Goal: Task Accomplishment & Management: Manage account settings

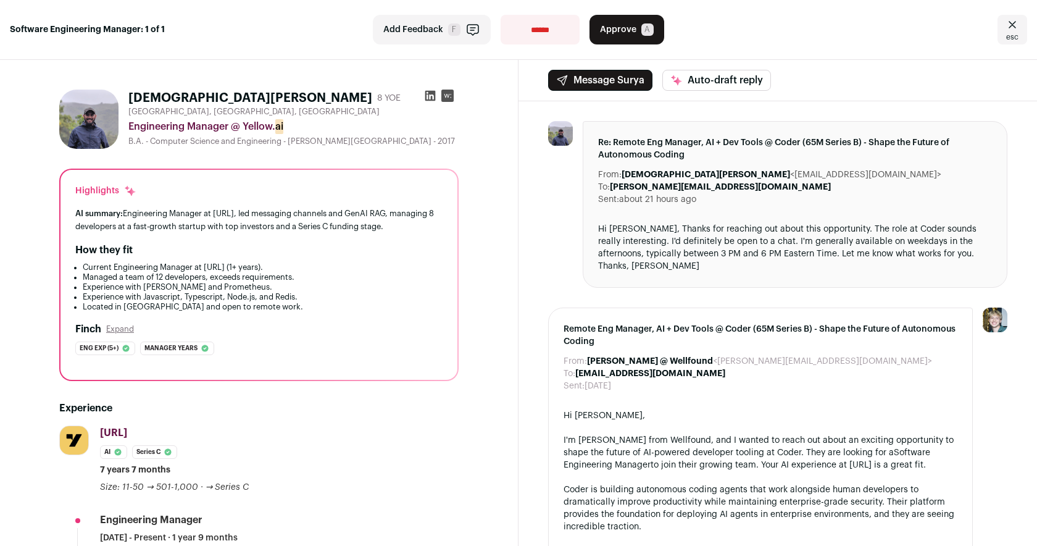
click at [609, 28] on span "Approve" at bounding box center [618, 29] width 36 height 12
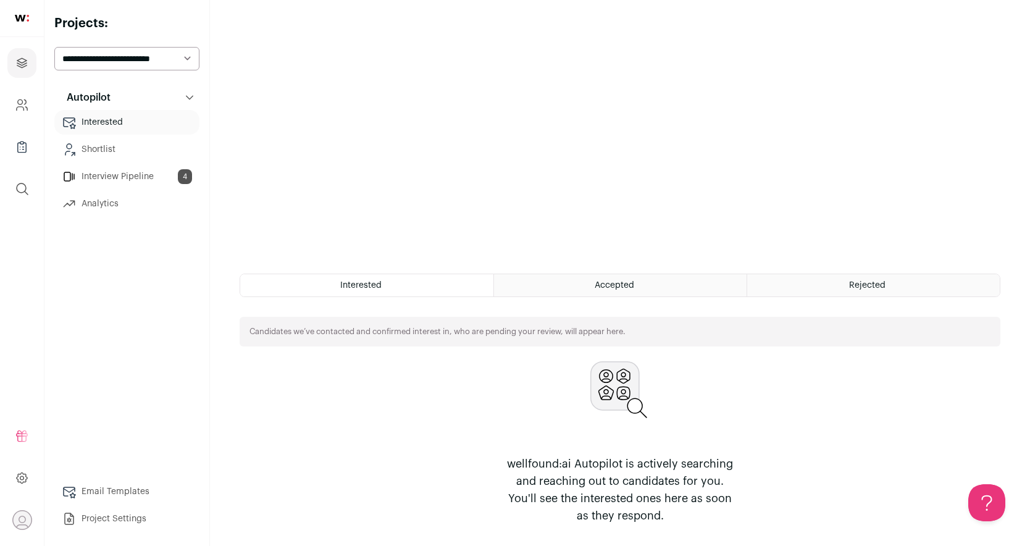
scroll to position [232, 0]
click at [157, 179] on link "Interview Pipeline 4" at bounding box center [126, 176] width 145 height 25
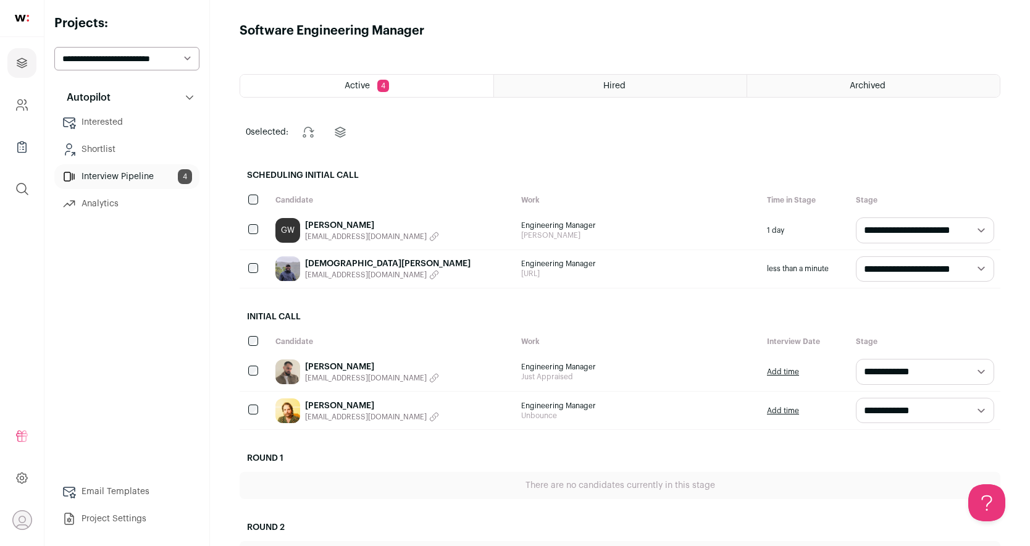
click at [642, 229] on span "Engineering Manager" at bounding box center [637, 225] width 233 height 10
click at [328, 224] on link "[PERSON_NAME]" at bounding box center [372, 225] width 134 height 12
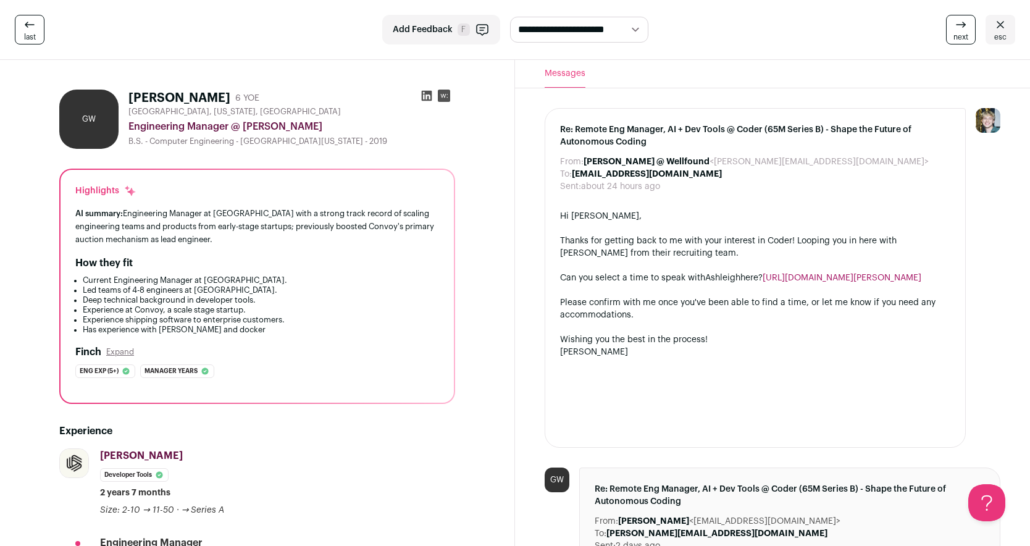
click at [15, 22] on link "last" at bounding box center [30, 30] width 30 height 30
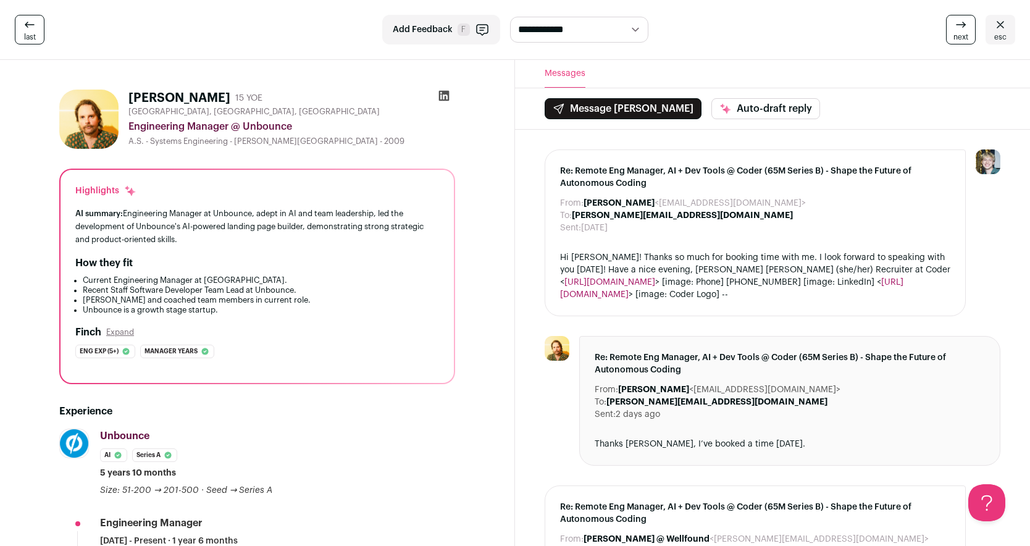
click at [998, 29] on icon at bounding box center [1000, 24] width 15 height 15
